Goal: Task Accomplishment & Management: Complete application form

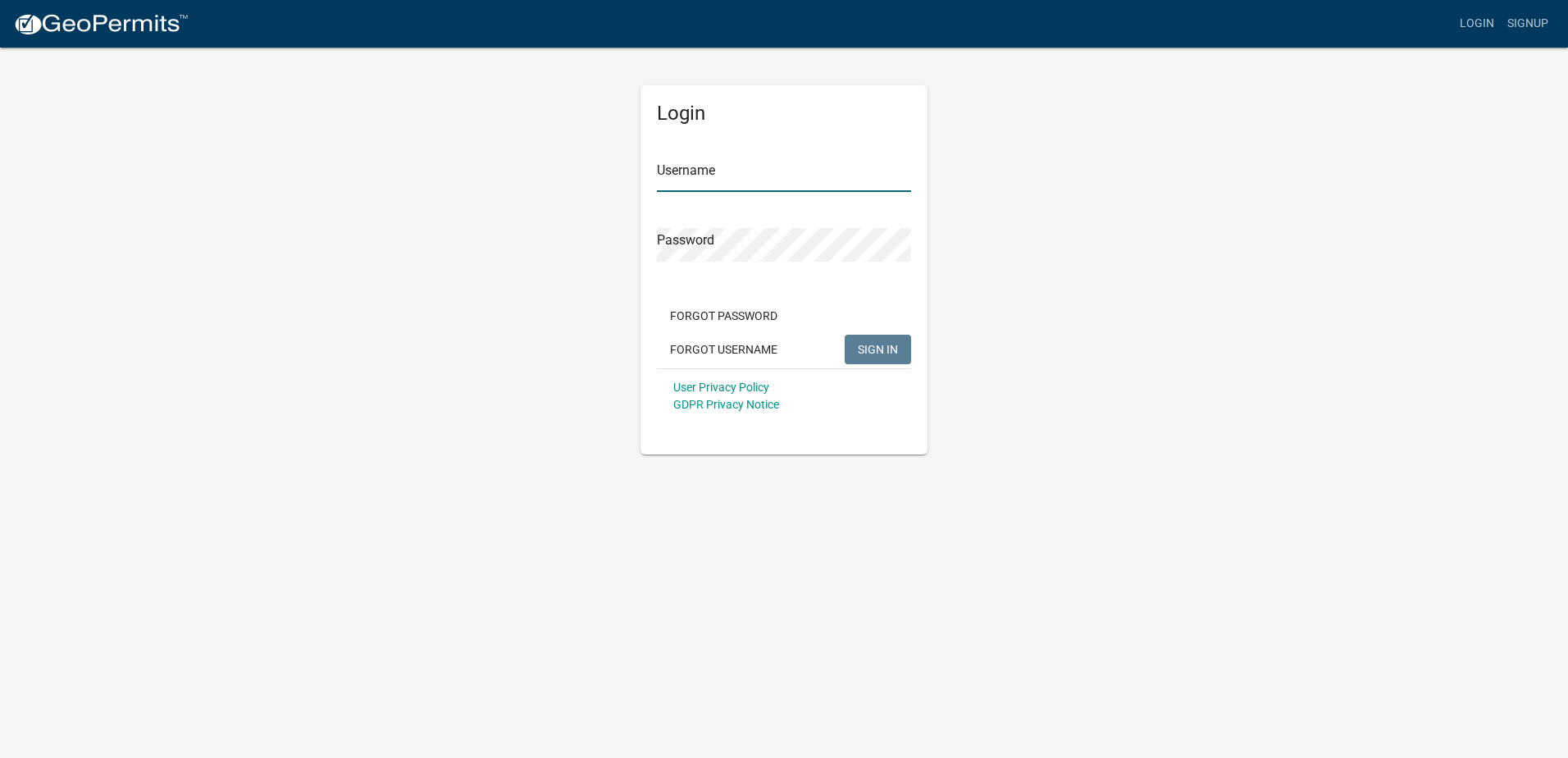
type input "Young Electric Inc"
click at [886, 359] on button "SIGN IN" at bounding box center [878, 349] width 67 height 30
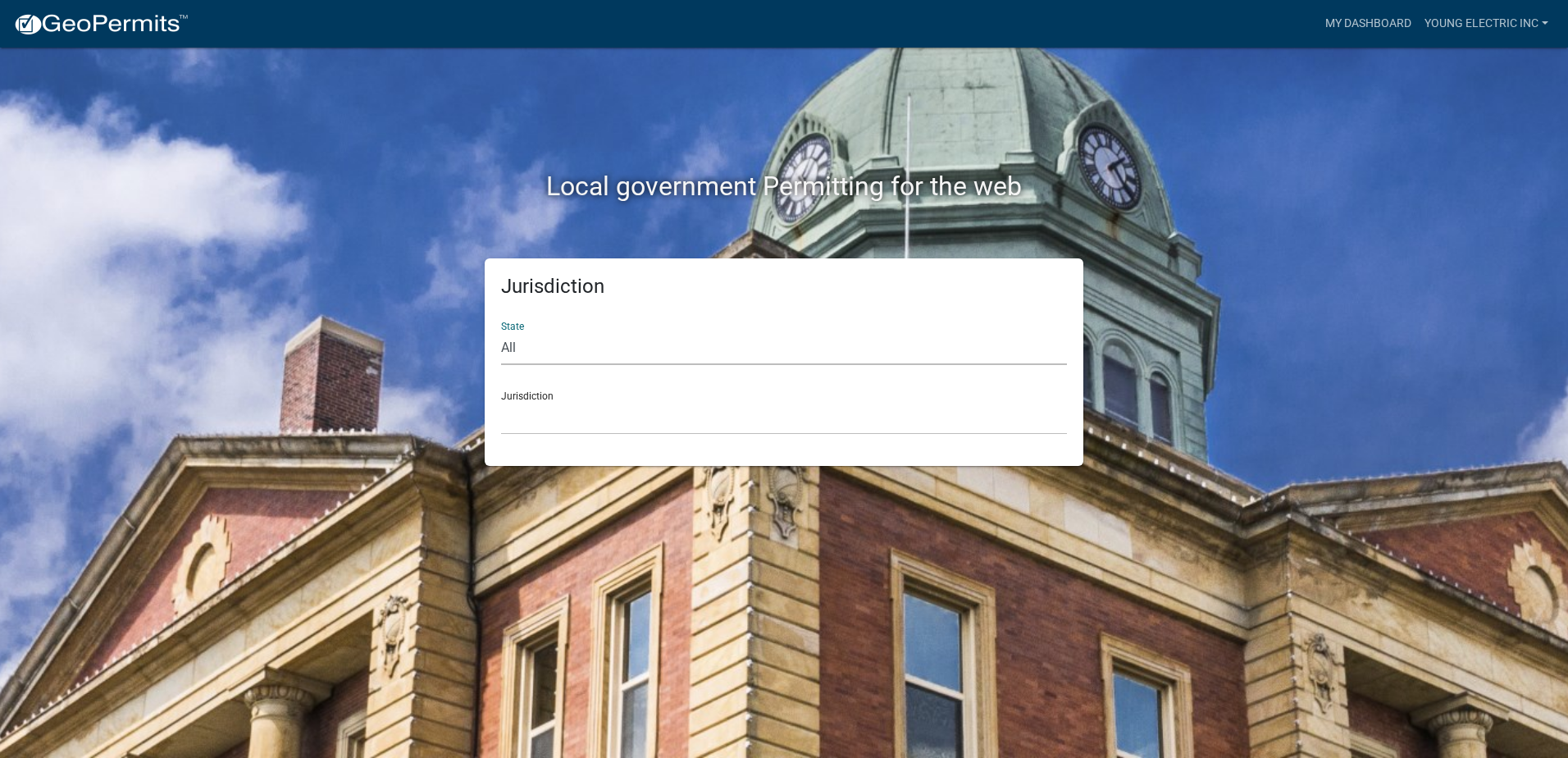
click at [654, 341] on select "All [US_STATE] [US_STATE] [US_STATE] [US_STATE] [US_STATE] [US_STATE] [US_STATE…" at bounding box center [784, 348] width 566 height 34
select select "[US_STATE]"
click at [501, 332] on select "All [US_STATE] [US_STATE] [US_STATE] [US_STATE] [US_STATE] [US_STATE] [US_STATE…" at bounding box center [784, 348] width 566 height 34
click at [592, 410] on select "City of [GEOGRAPHIC_DATA], [US_STATE] City of [GEOGRAPHIC_DATA], [US_STATE] Cit…" at bounding box center [784, 418] width 566 height 34
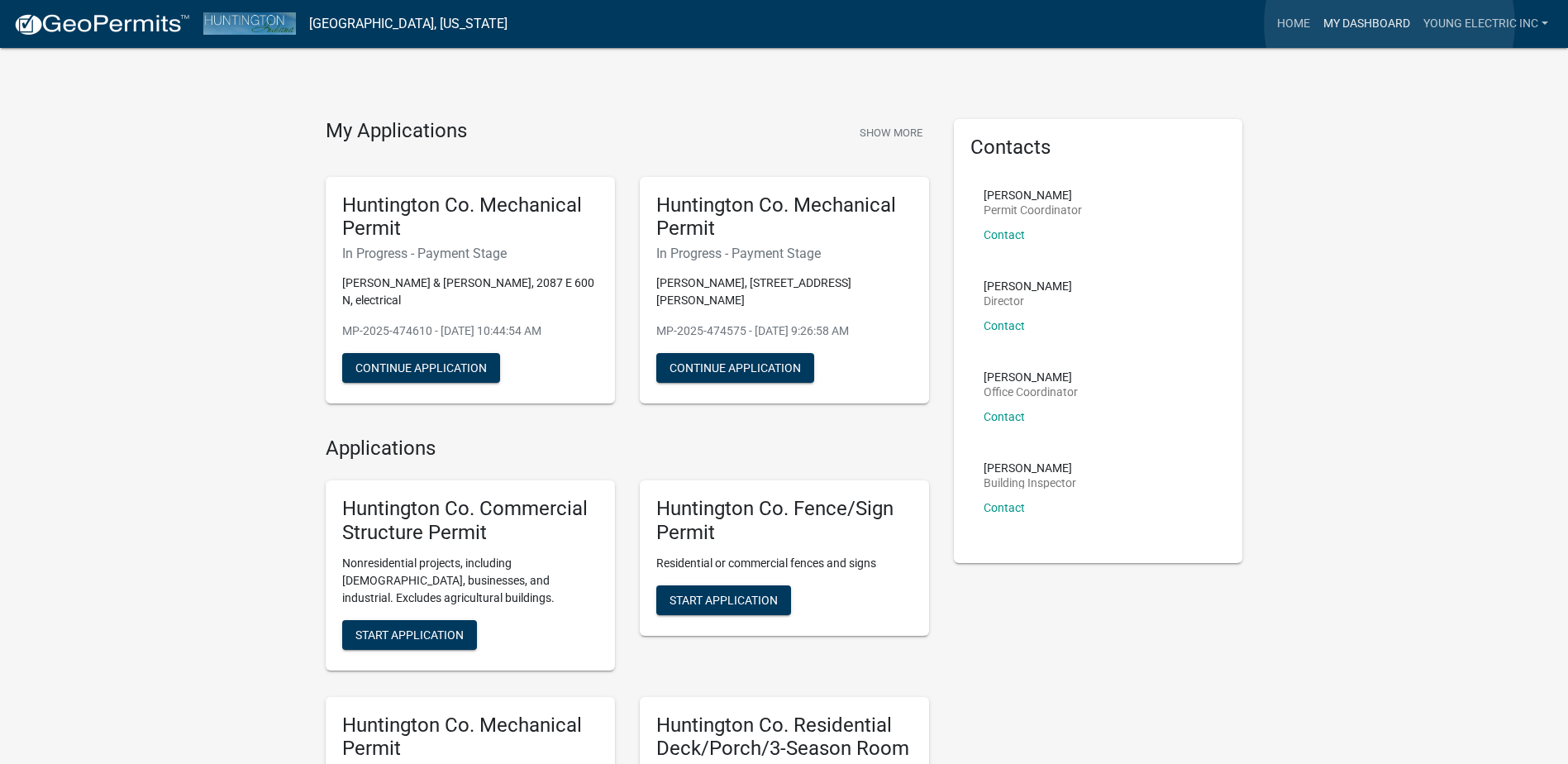
click at [1390, 24] on link "My Dashboard" at bounding box center [1367, 24] width 100 height 32
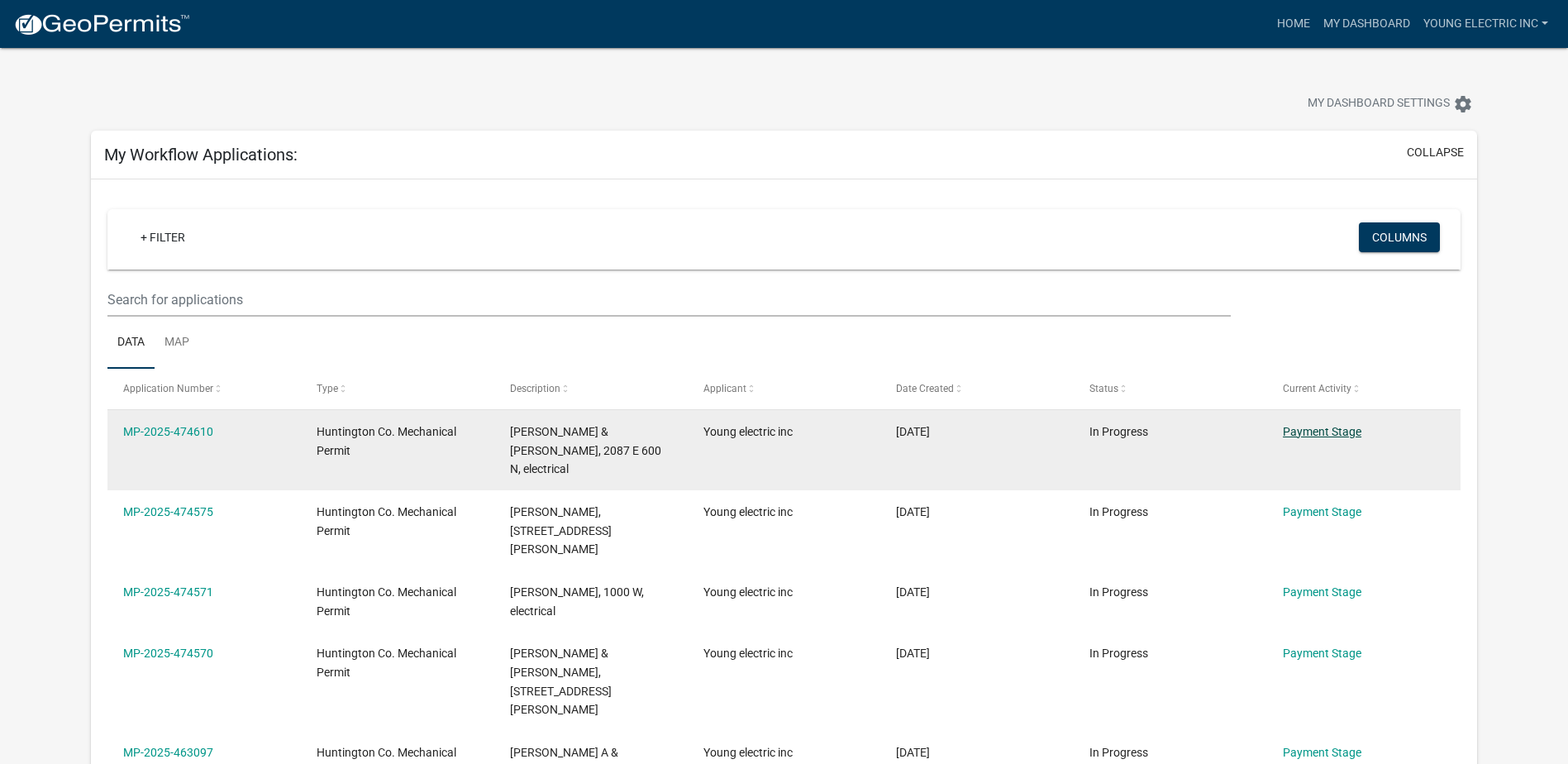
click at [1338, 430] on link "Payment Stage" at bounding box center [1322, 432] width 78 height 13
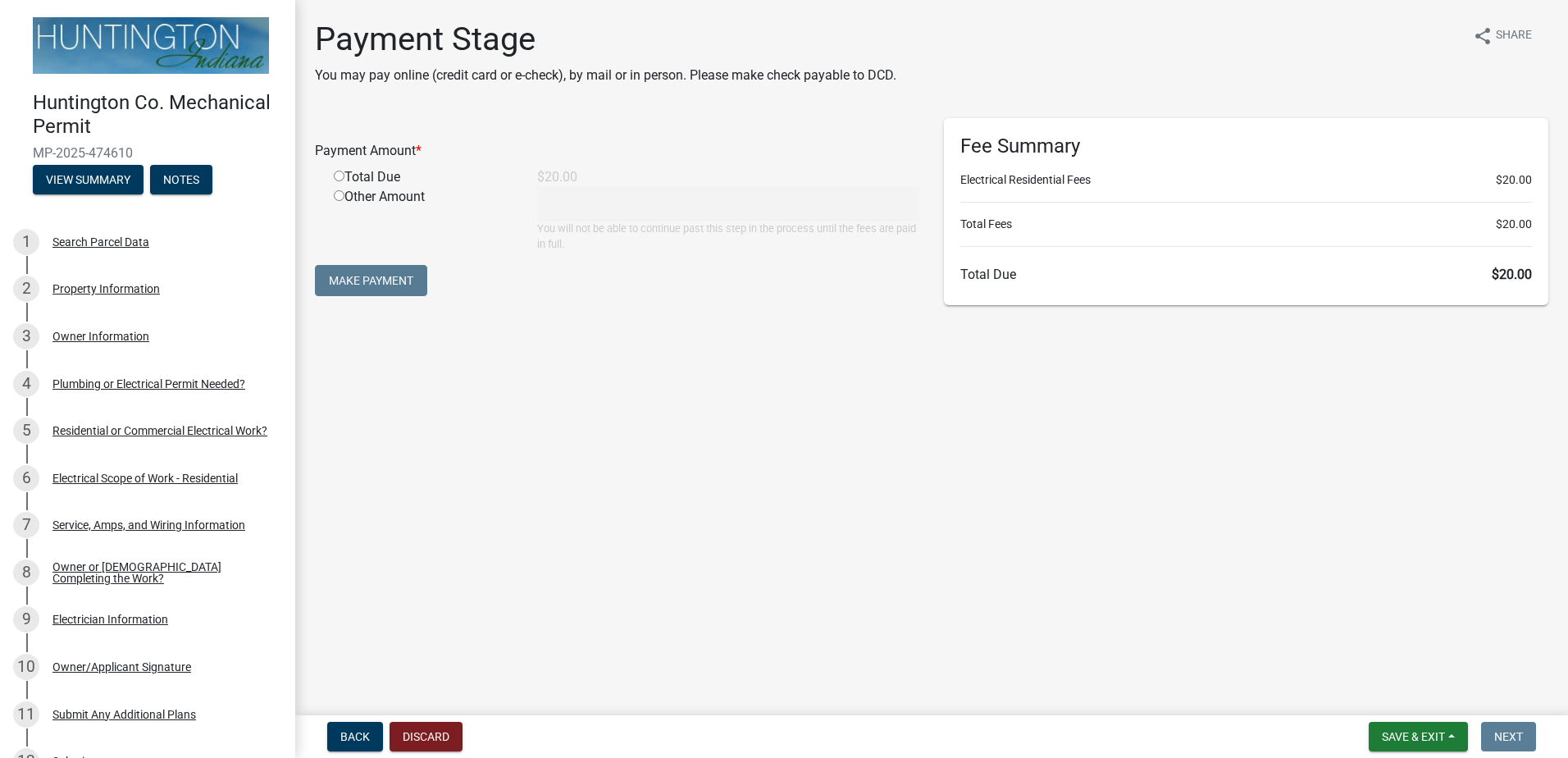
click at [340, 177] on input "radio" at bounding box center [339, 176] width 11 height 11
radio input "true"
type input "20"
click at [375, 281] on button "Make Payment" at bounding box center [371, 281] width 112 height 31
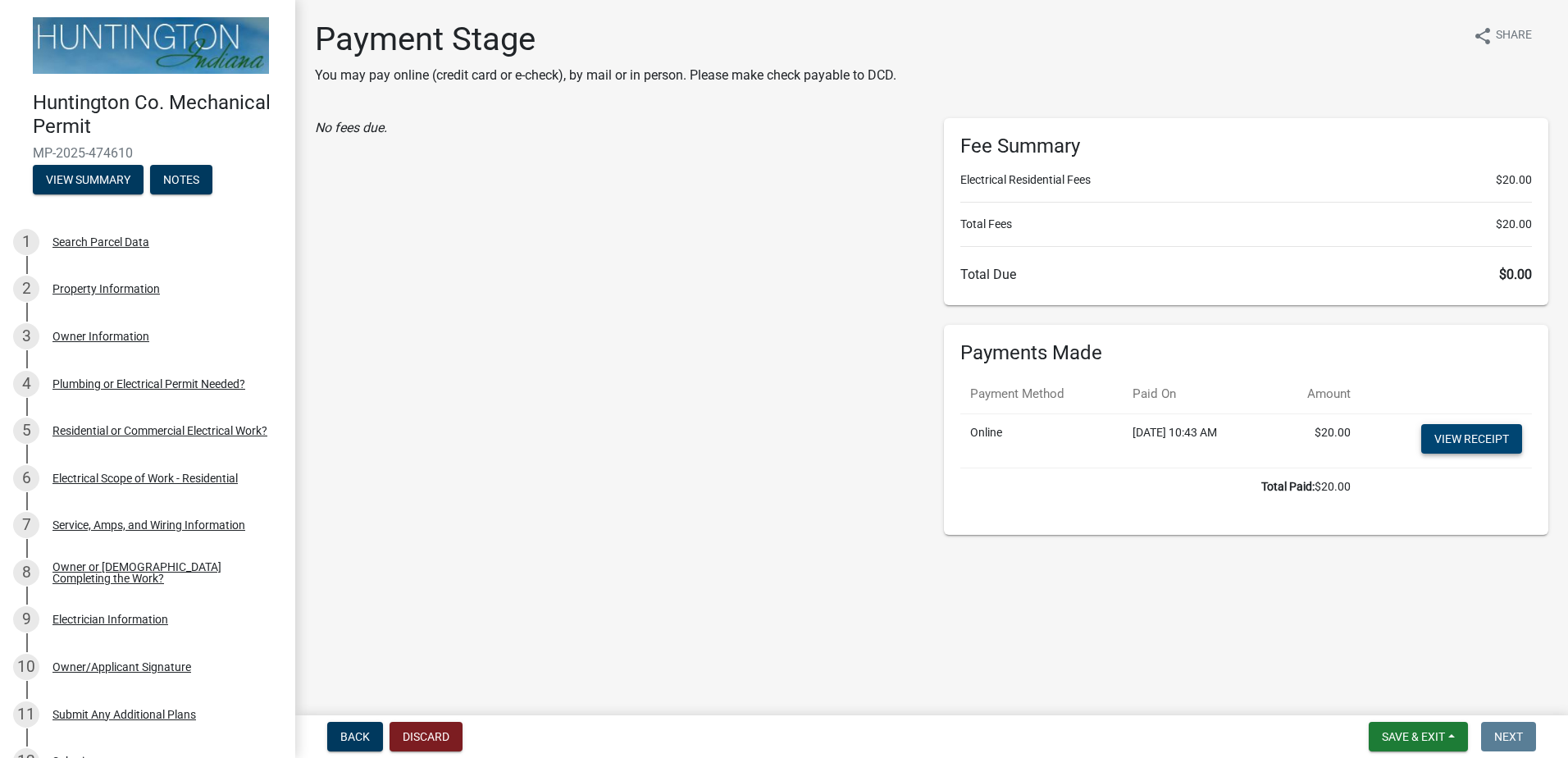
click at [1446, 443] on link "View receipt" at bounding box center [1471, 439] width 101 height 30
click at [1451, 737] on button "Exit" at bounding box center [1436, 737] width 50 height 30
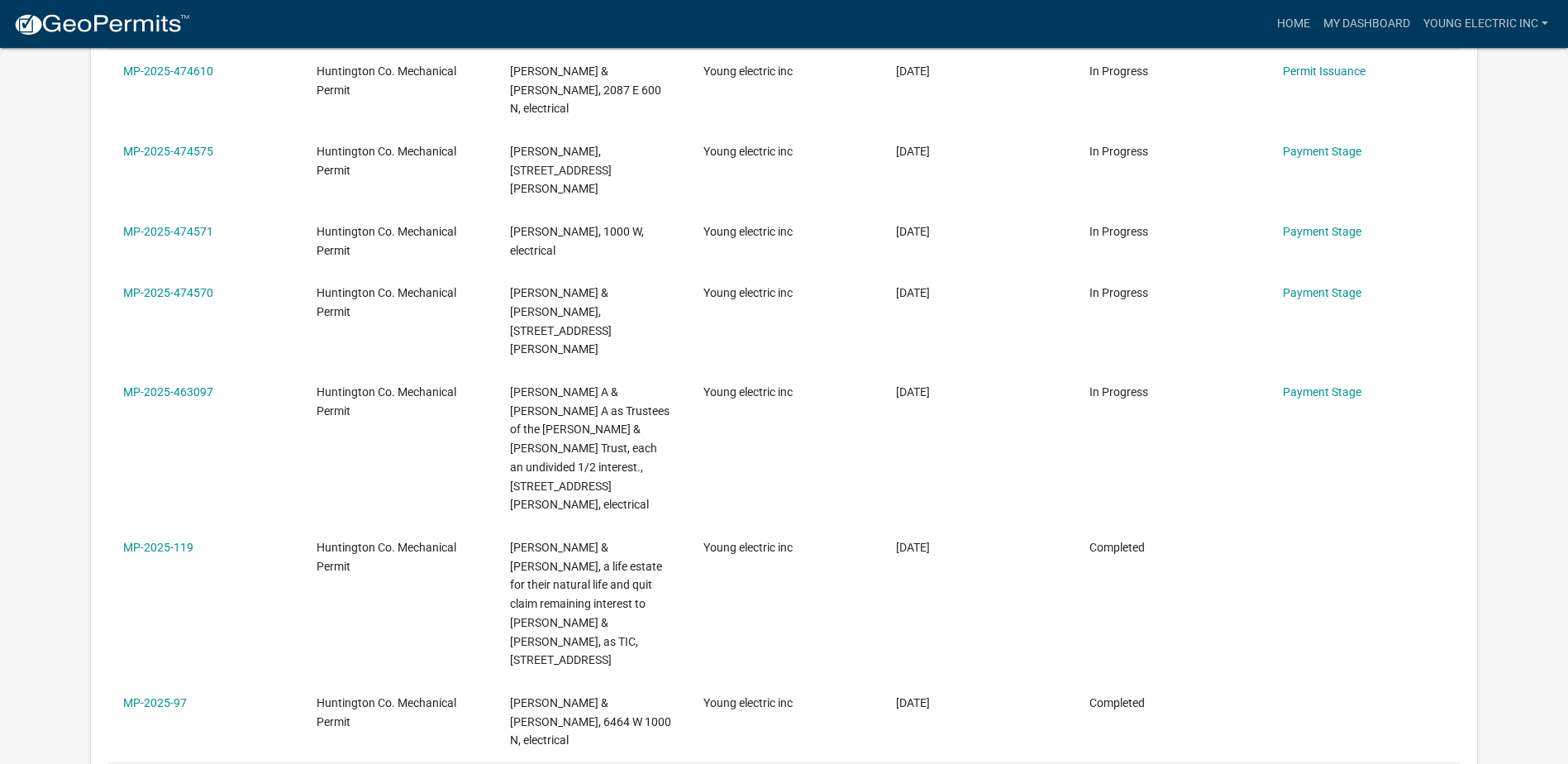
scroll to position [82, 0]
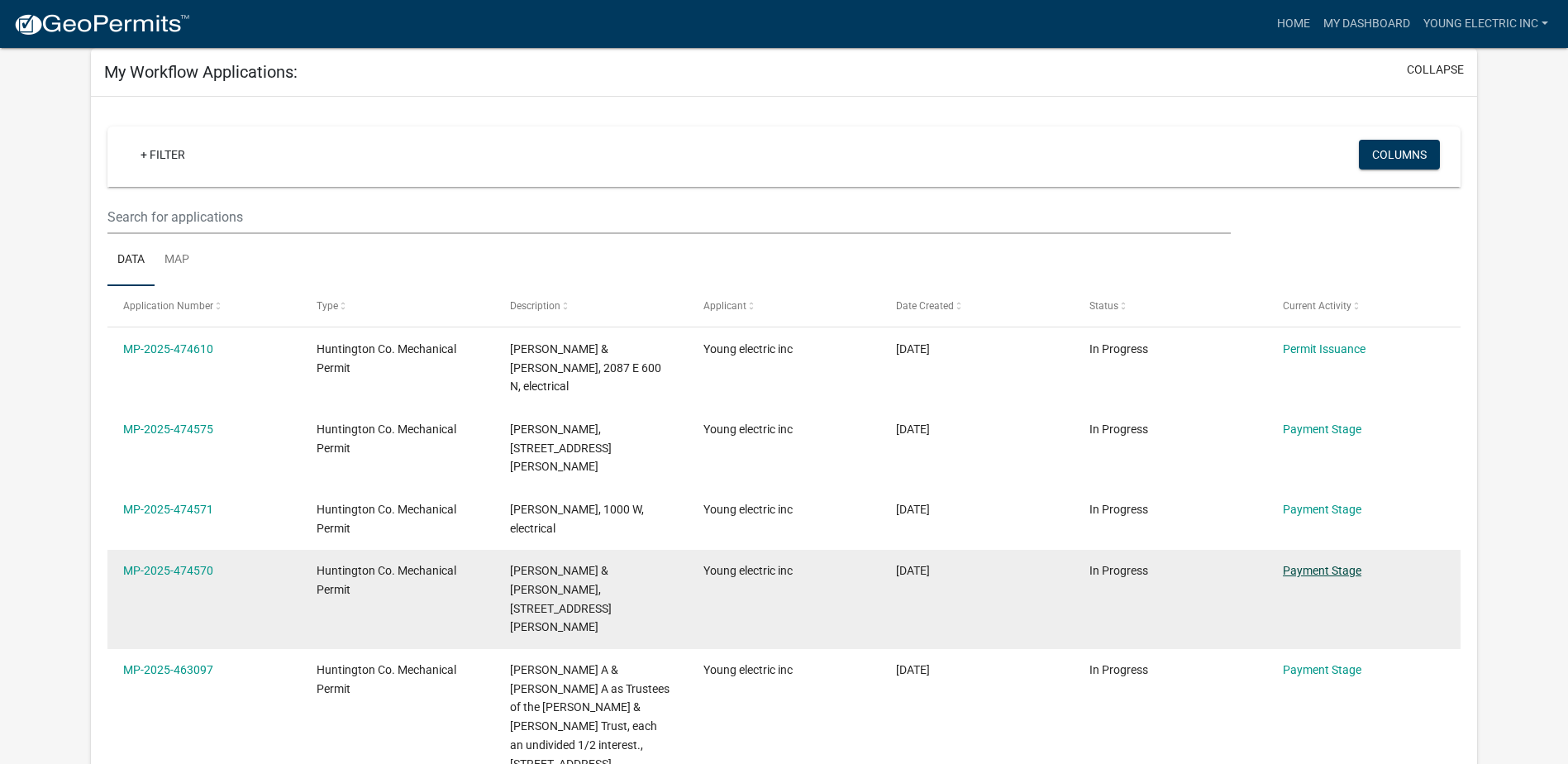
click at [1316, 564] on link "Payment Stage" at bounding box center [1322, 571] width 78 height 13
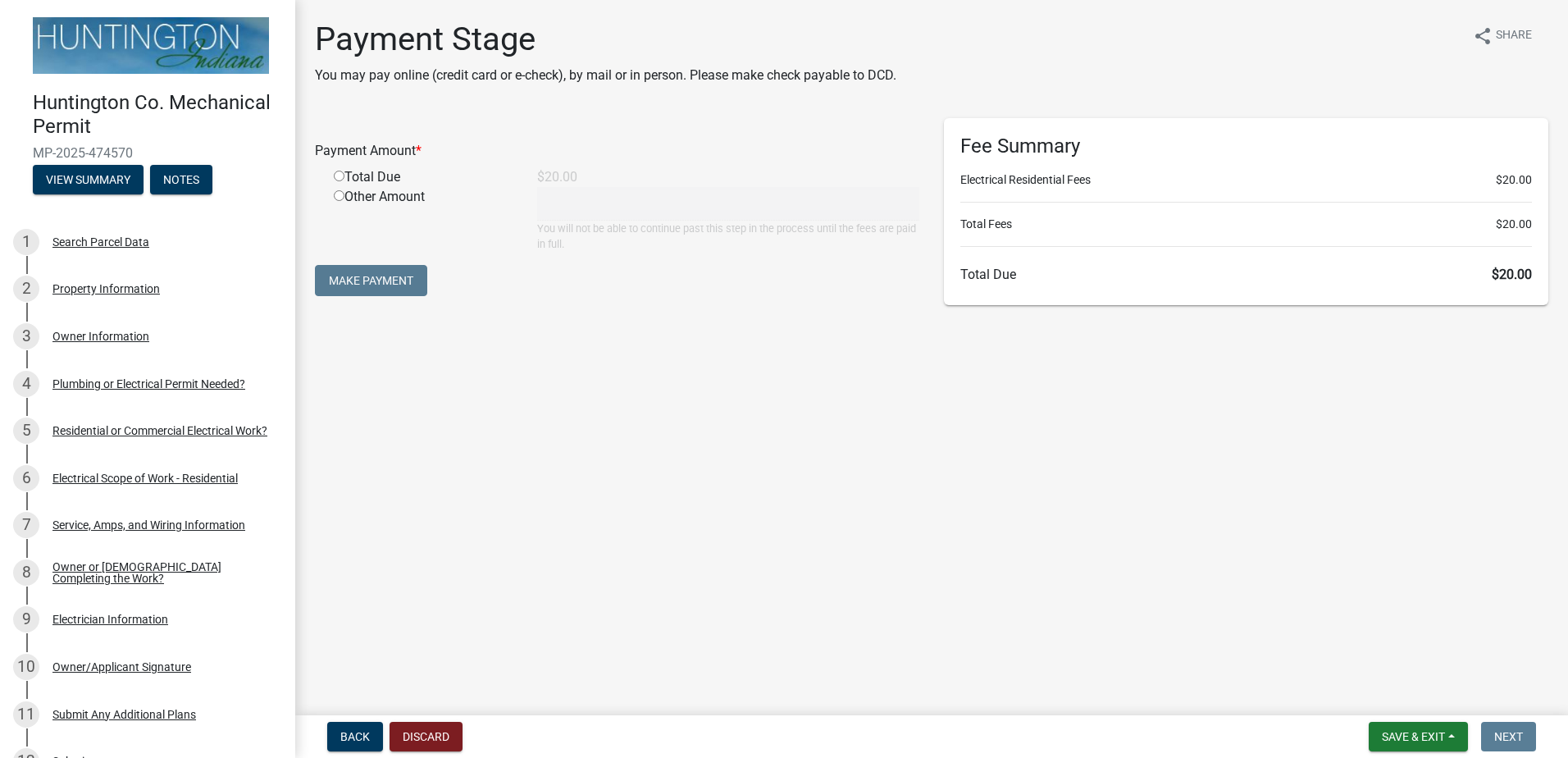
click at [339, 179] on input "radio" at bounding box center [339, 176] width 11 height 11
radio input "true"
type input "20"
click at [358, 270] on button "Make Payment" at bounding box center [371, 281] width 112 height 31
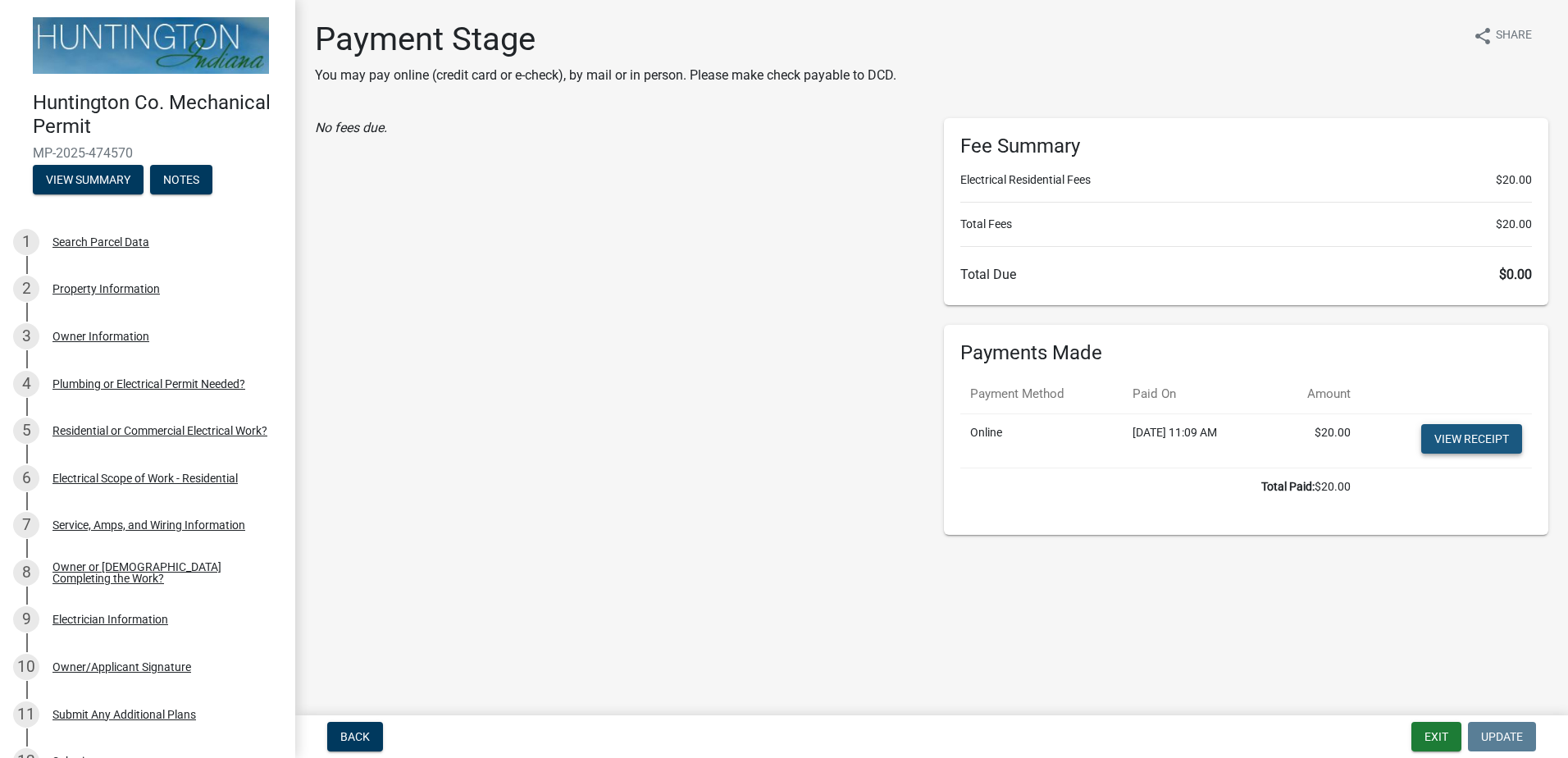
click at [1466, 440] on link "View receipt" at bounding box center [1471, 439] width 101 height 30
click at [1441, 732] on button "Exit" at bounding box center [1436, 737] width 50 height 30
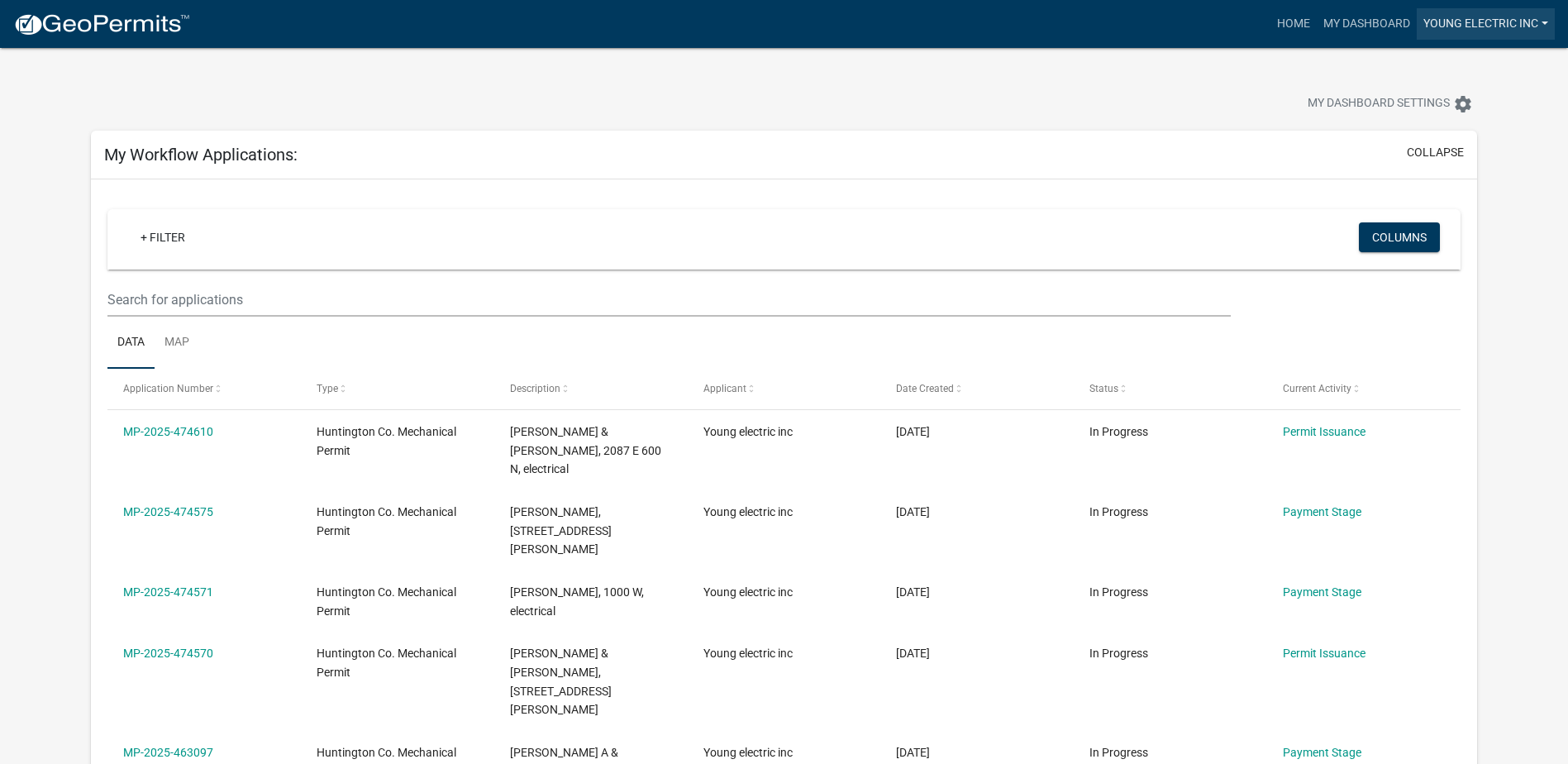
click at [1550, 24] on link "Young electric inc" at bounding box center [1486, 24] width 138 height 32
click at [1481, 120] on link "Logout" at bounding box center [1488, 122] width 132 height 40
